Goal: Information Seeking & Learning: Learn about a topic

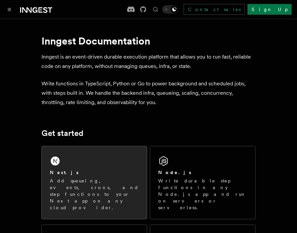
click at [112, 170] on div "Next.js" at bounding box center [94, 172] width 89 height 7
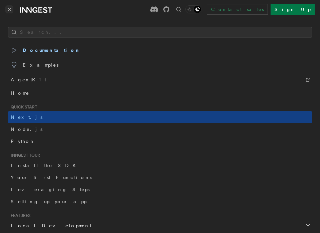
click at [7, 9] on button "Toggle navigation" at bounding box center [9, 9] width 8 height 8
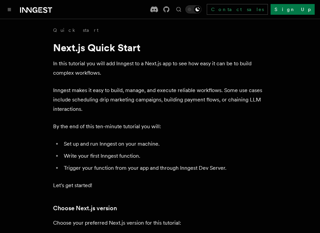
click at [8, 10] on icon "Toggle navigation" at bounding box center [9, 9] width 3 height 3
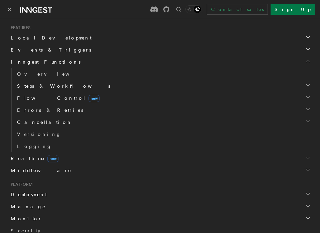
scroll to position [190, 0]
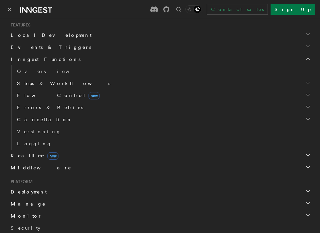
click at [45, 48] on span "Events & Triggers" at bounding box center [49, 47] width 83 height 7
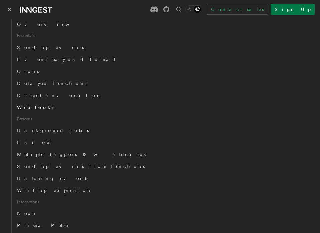
scroll to position [230, 0]
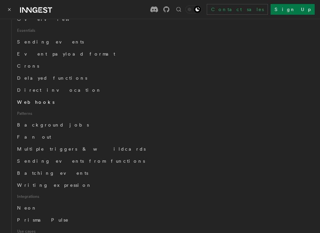
click at [38, 105] on span "Webhooks" at bounding box center [35, 102] width 37 height 7
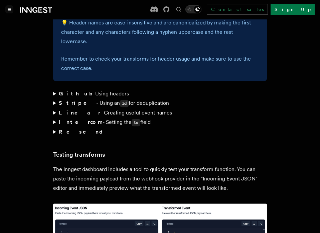
scroll to position [1215, 0]
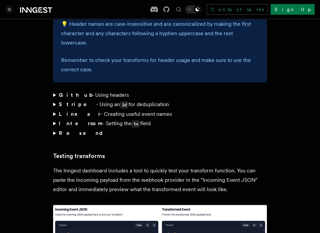
click at [55, 100] on summary "Stripe - Using an id for deduplication" at bounding box center [160, 105] width 214 height 10
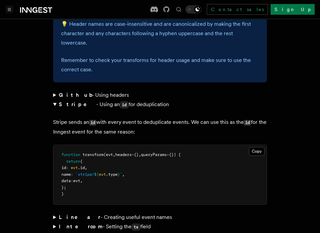
click at [55, 100] on summary "Stripe - Using an id for deduplication" at bounding box center [160, 105] width 214 height 10
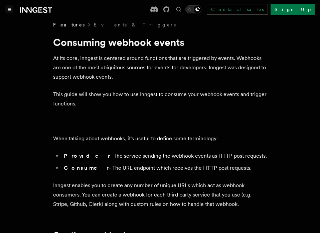
scroll to position [0, 0]
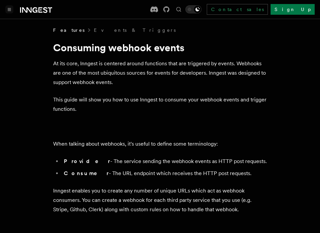
click at [10, 10] on icon "Toggle navigation" at bounding box center [9, 9] width 3 height 3
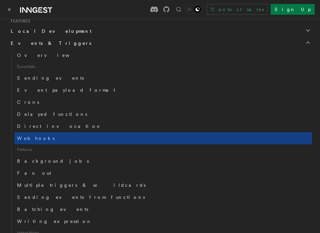
scroll to position [195, 0]
click at [53, 125] on span "Direct invocation" at bounding box center [59, 125] width 85 height 5
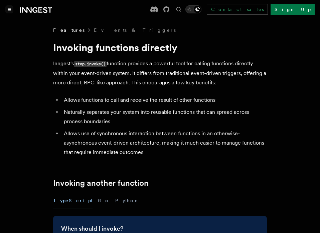
click at [8, 8] on icon "Toggle navigation" at bounding box center [9, 9] width 3 height 2
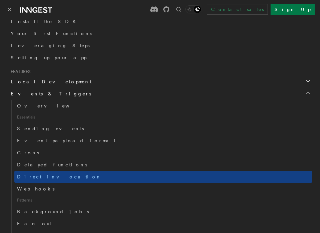
scroll to position [146, 0]
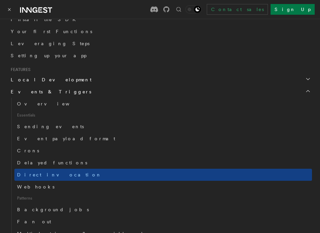
click at [47, 79] on span "Local Development" at bounding box center [50, 79] width 84 height 7
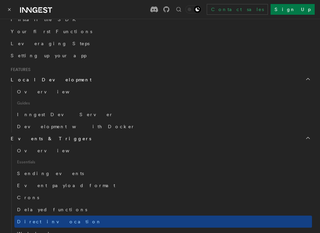
click at [47, 79] on span "Local Development" at bounding box center [50, 79] width 84 height 7
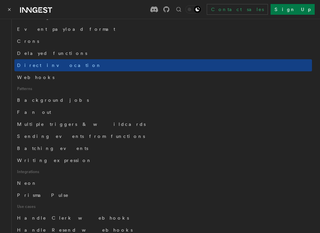
scroll to position [256, 0]
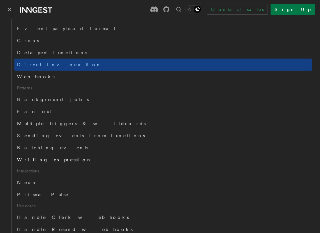
click at [57, 157] on link "Writing expression" at bounding box center [163, 159] width 298 height 12
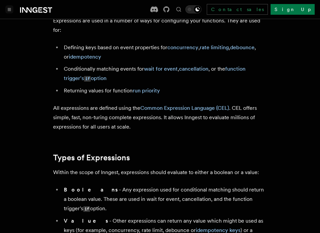
scroll to position [43, 0]
click at [11, 12] on button "Toggle navigation" at bounding box center [9, 9] width 8 height 8
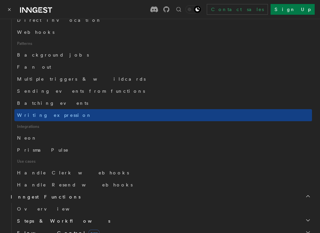
scroll to position [313, 0]
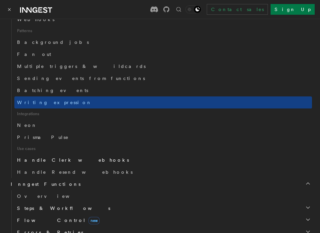
click at [69, 160] on link "Handle Clerk webhooks" at bounding box center [163, 160] width 298 height 12
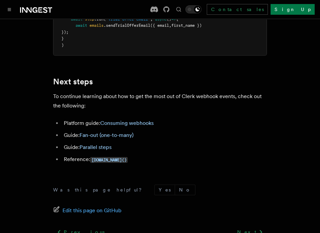
scroll to position [2134, 0]
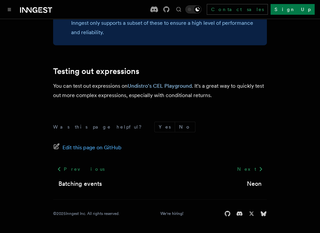
scroll to position [43, 0]
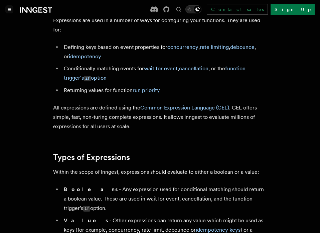
click at [7, 8] on button "Toggle navigation" at bounding box center [9, 9] width 8 height 8
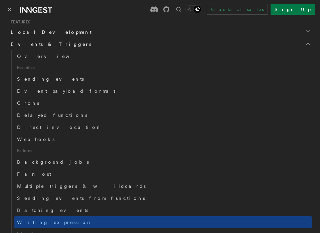
scroll to position [194, 0]
click at [37, 138] on span "Webhooks" at bounding box center [35, 138] width 37 height 5
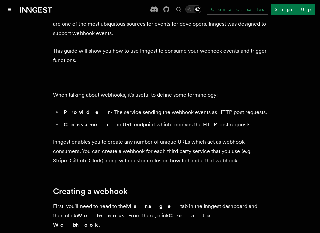
scroll to position [52, 0]
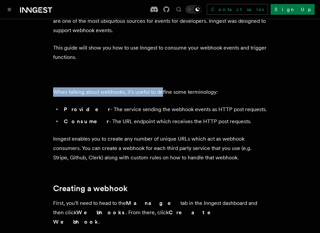
drag, startPoint x: 54, startPoint y: 93, endPoint x: 163, endPoint y: 95, distance: 109.3
click at [163, 95] on p "When talking about webhooks, it's useful to define some terminology:" at bounding box center [160, 91] width 214 height 9
click at [160, 95] on p "When talking about webhooks, it's useful to define some terminology:" at bounding box center [160, 91] width 214 height 9
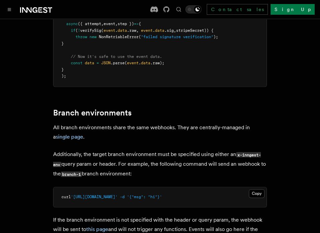
scroll to position [2378, 0]
